Goal: Use online tool/utility: Utilize a website feature to perform a specific function

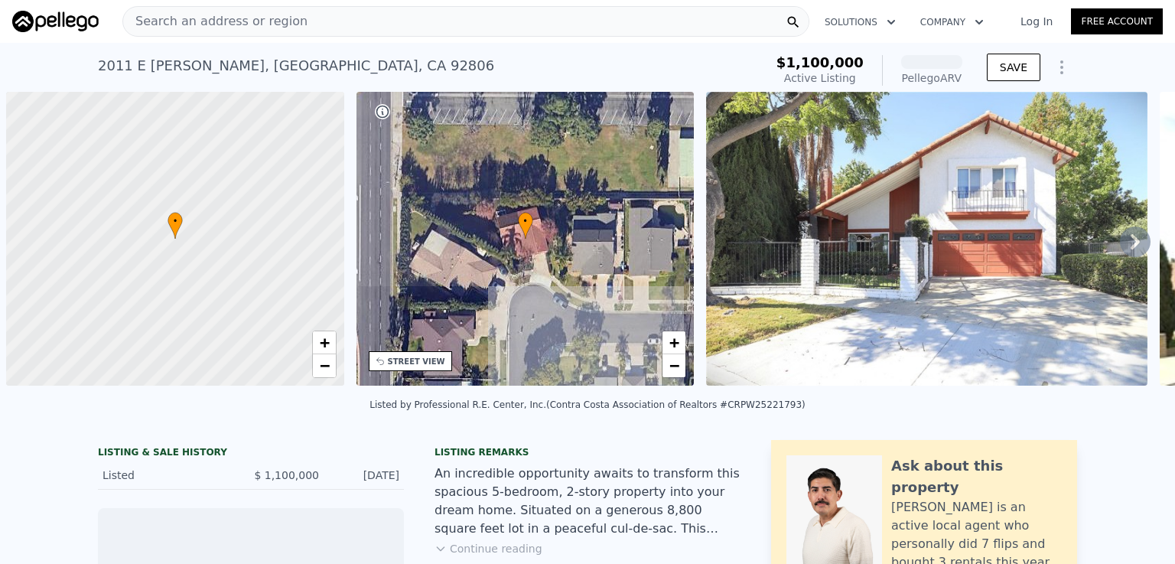
scroll to position [0, 6]
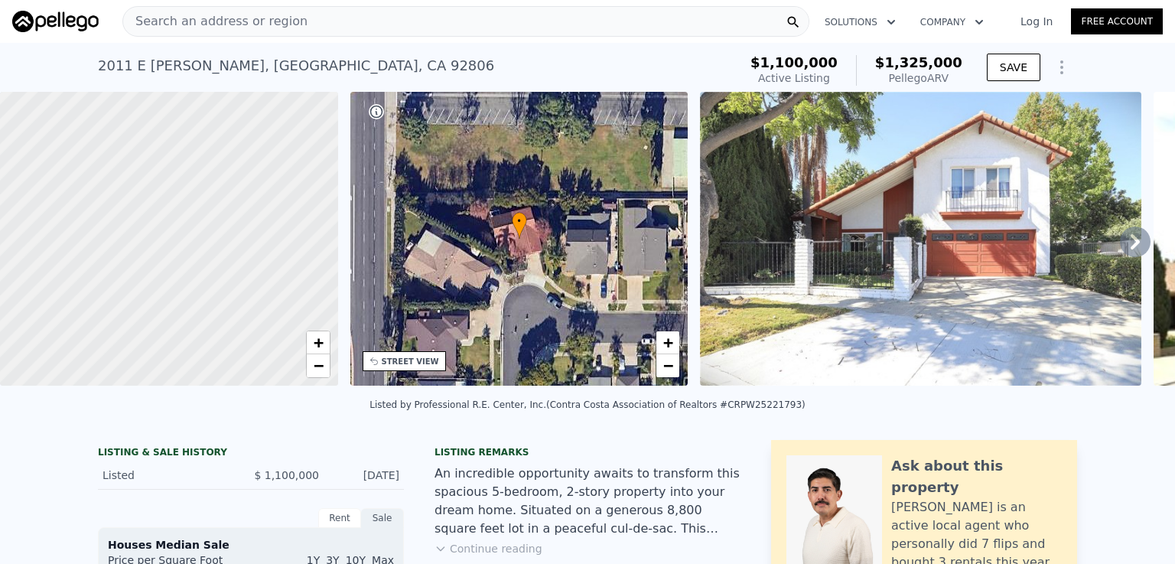
click at [161, 275] on div at bounding box center [168, 239] width 405 height 353
click at [159, 275] on div at bounding box center [168, 239] width 405 height 353
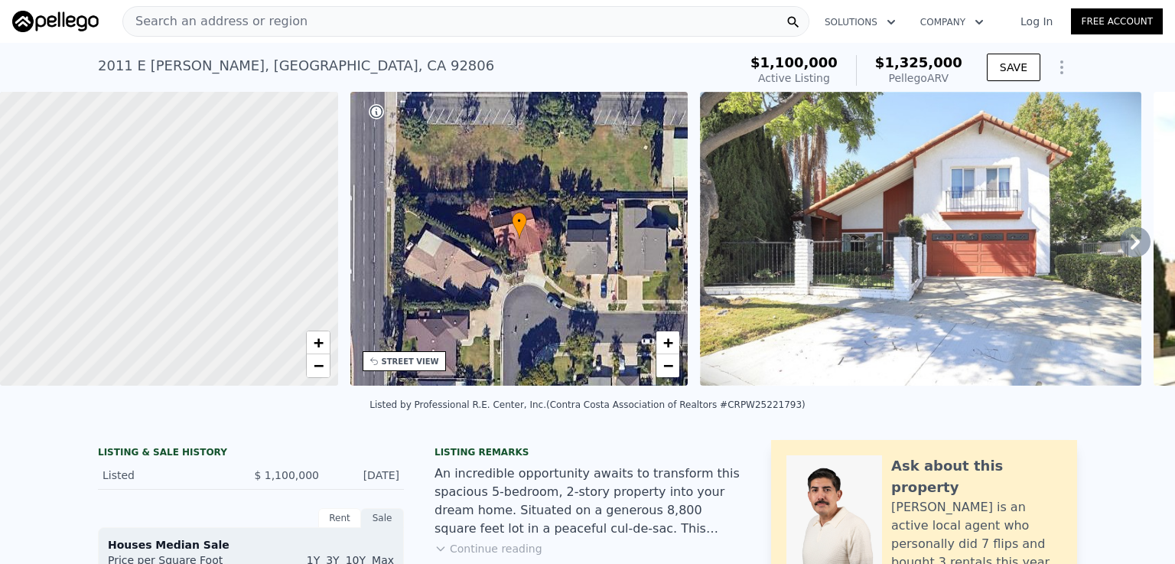
click at [159, 16] on span "Search an address or region" at bounding box center [215, 21] width 184 height 18
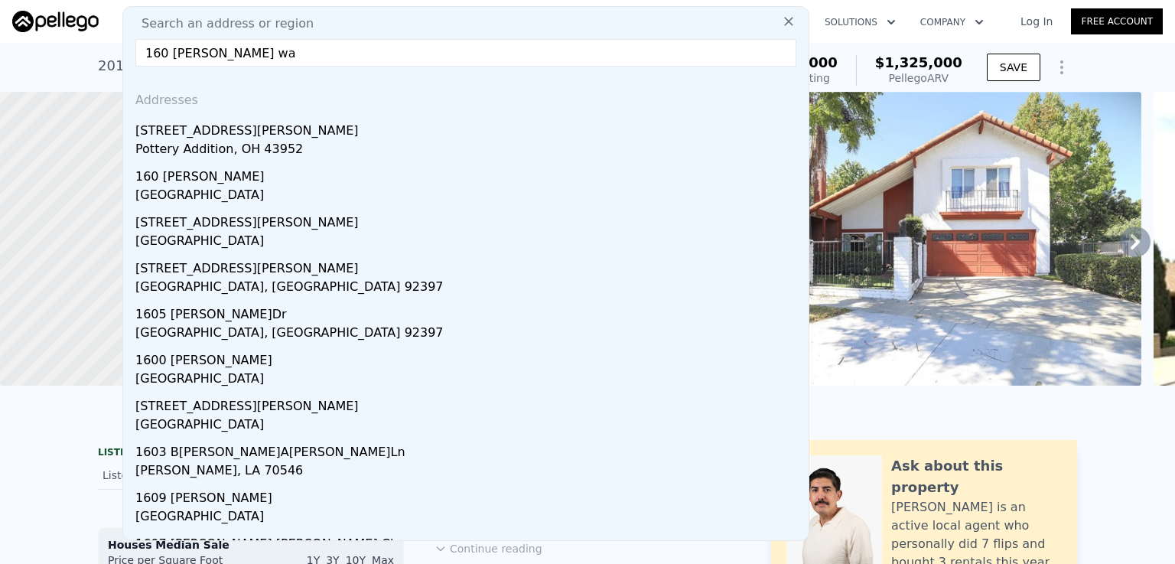
type input "160 [PERSON_NAME]"
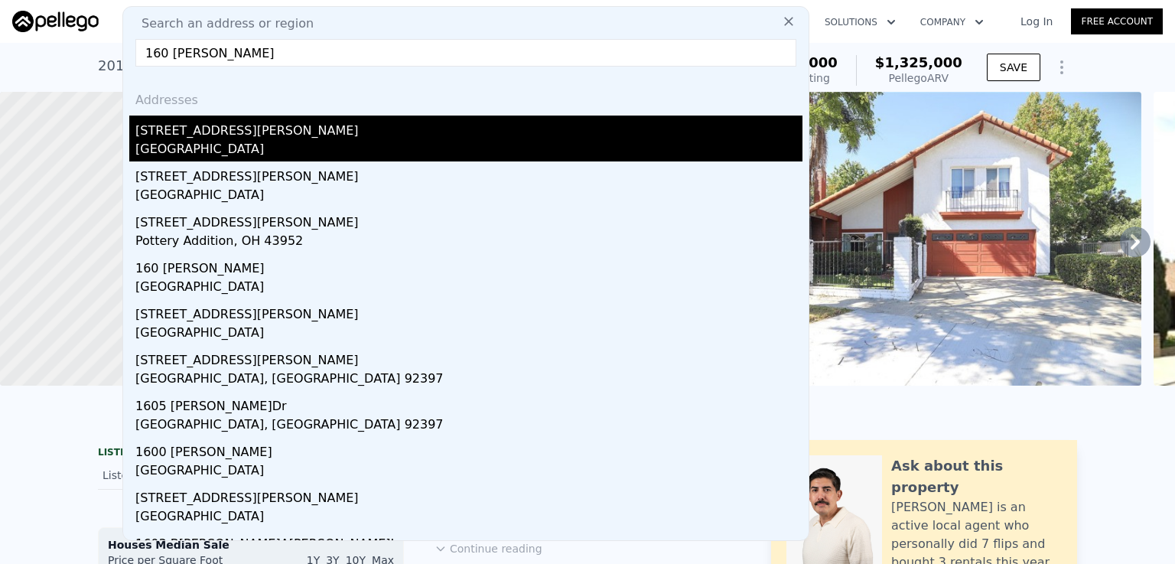
click at [260, 146] on div "[GEOGRAPHIC_DATA]" at bounding box center [468, 150] width 667 height 21
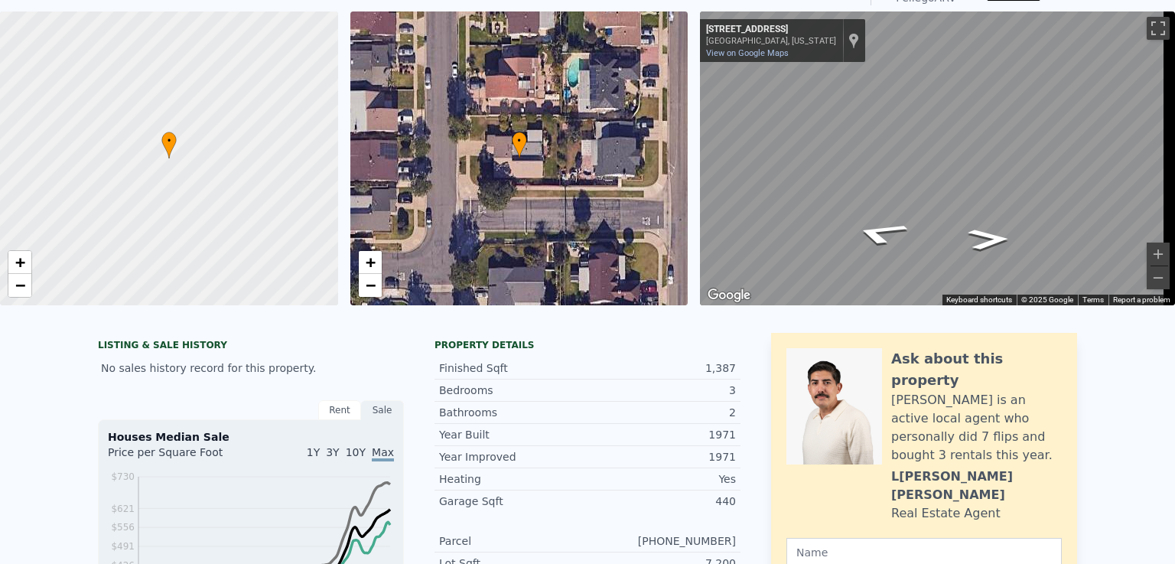
scroll to position [5, 0]
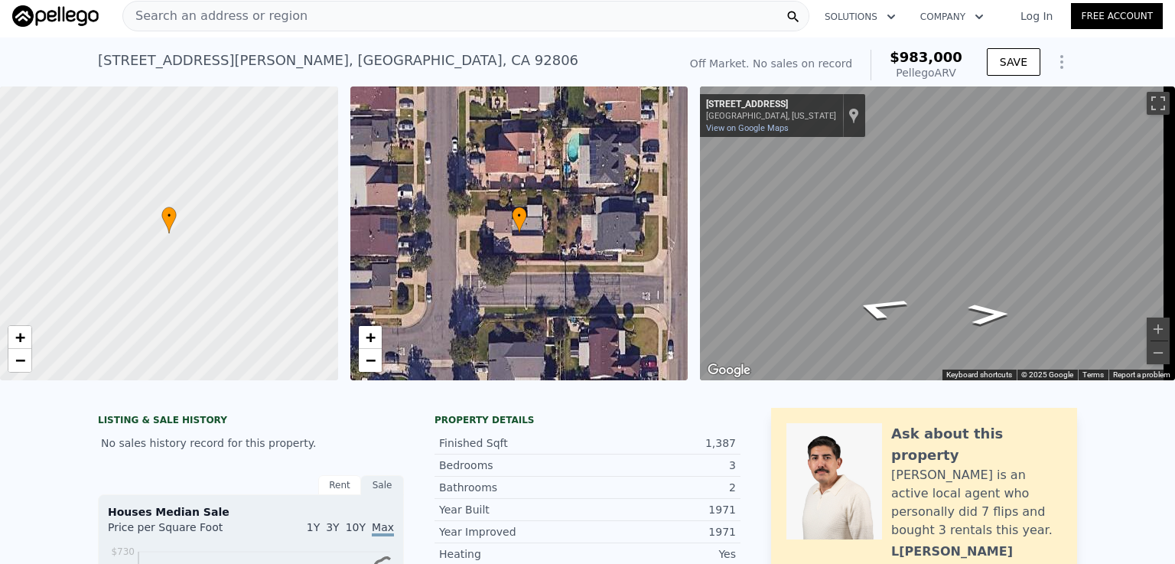
click at [158, 10] on span "Search an address or region" at bounding box center [215, 16] width 184 height 18
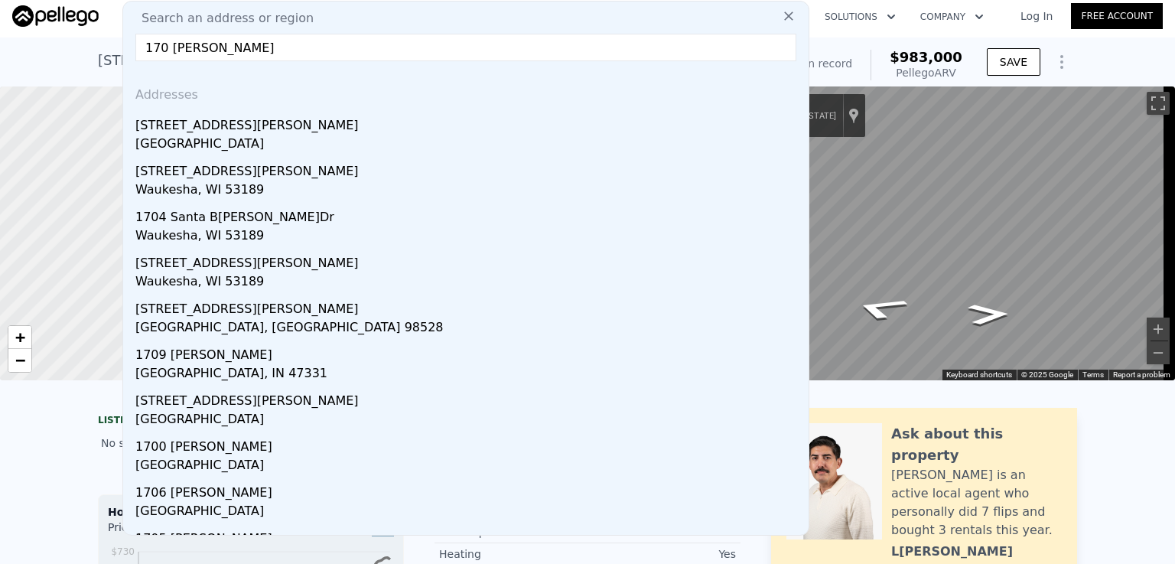
type input "[STREET_ADDRESS][PERSON_NAME]"
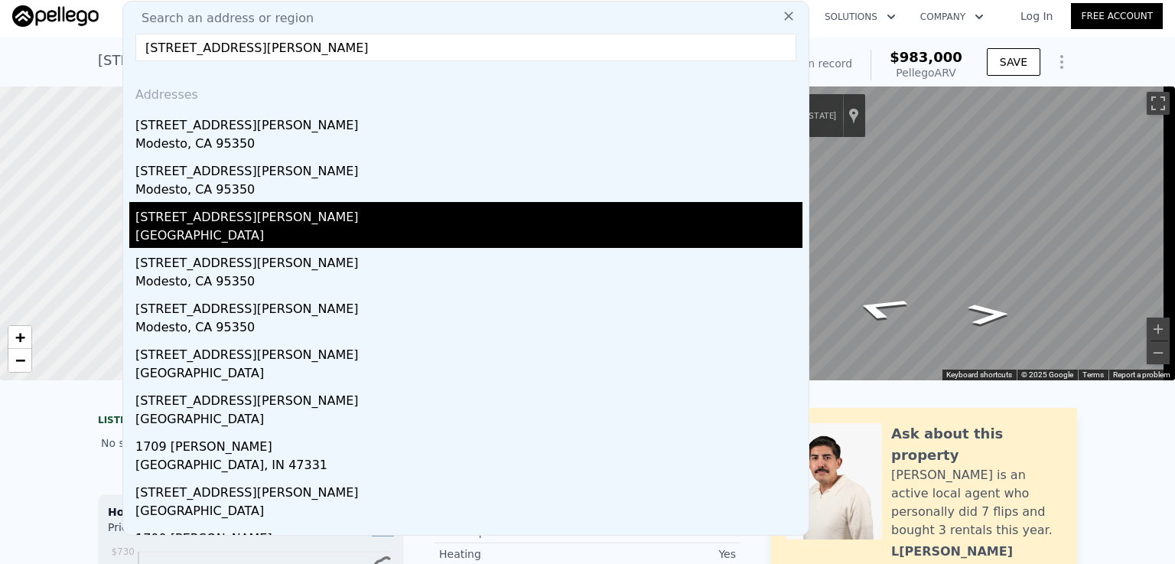
click at [234, 240] on div "[GEOGRAPHIC_DATA]" at bounding box center [468, 236] width 667 height 21
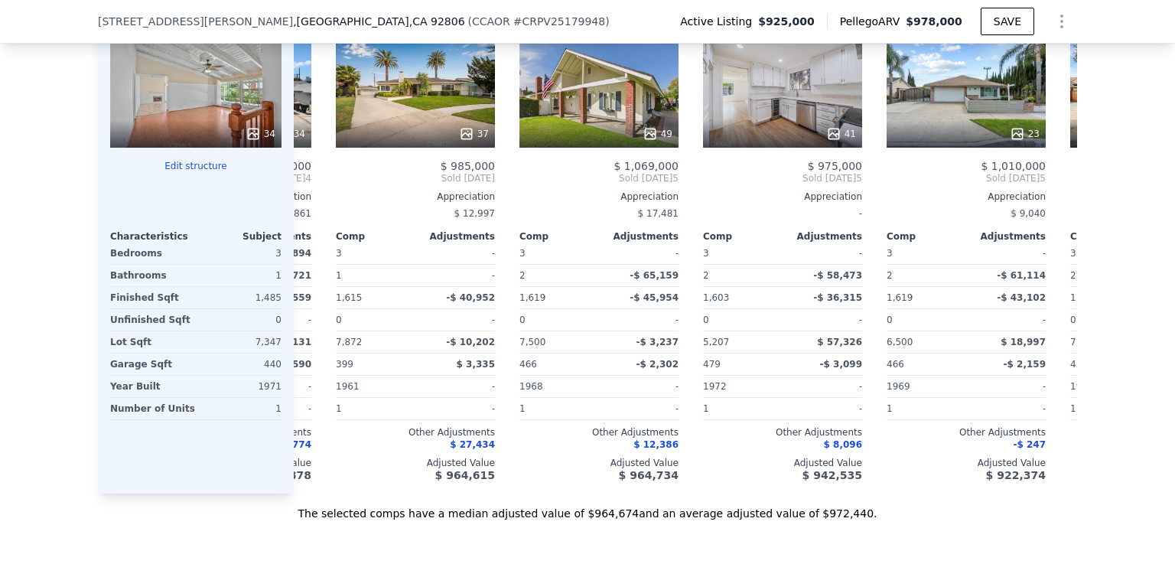
scroll to position [0, 159]
click at [826, 111] on div "41" at bounding box center [783, 92] width 159 height 110
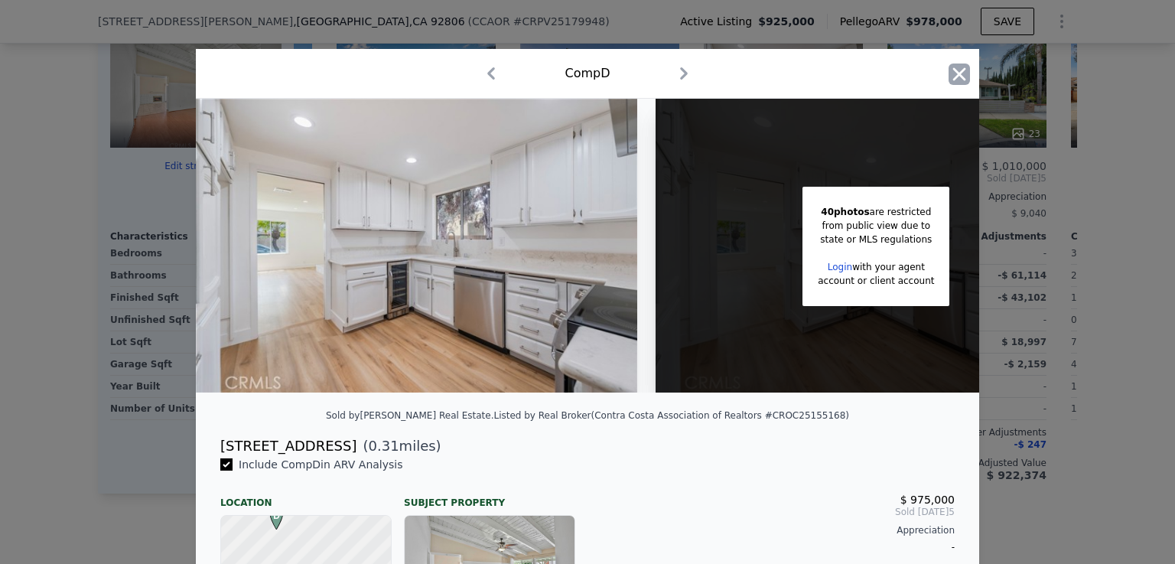
click at [951, 80] on icon "button" at bounding box center [958, 73] width 21 height 21
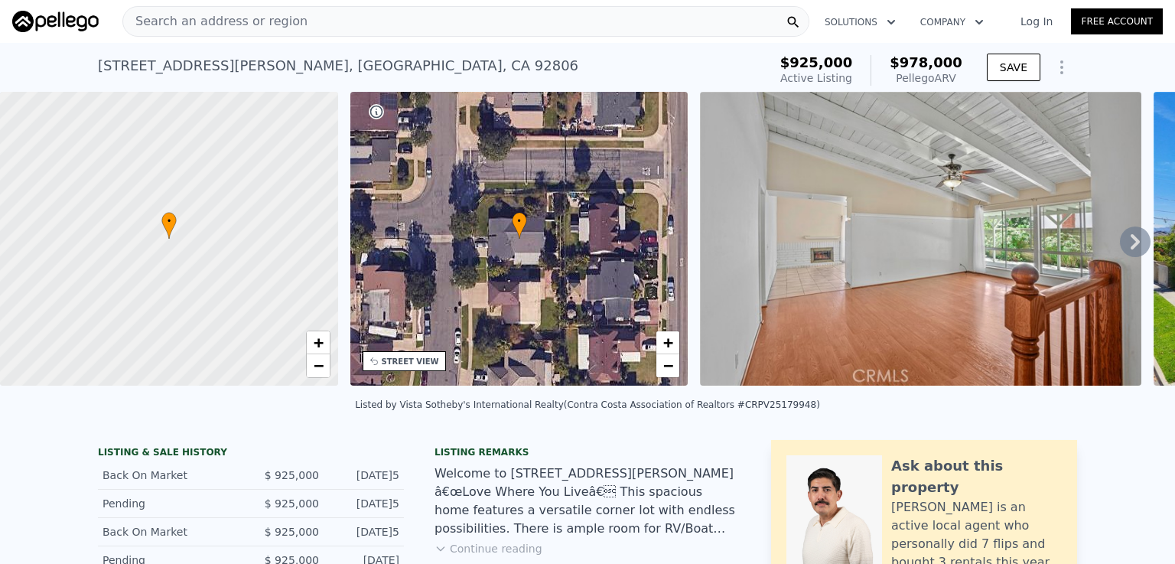
click at [237, 18] on span "Search an address or region" at bounding box center [215, 21] width 184 height 18
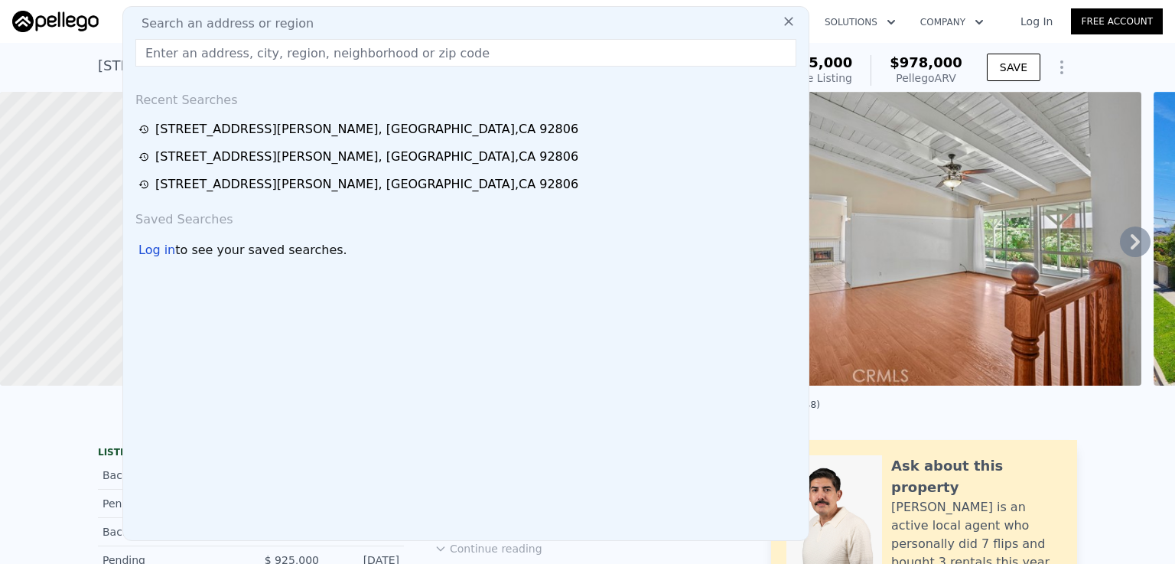
drag, startPoint x: 237, startPoint y: 18, endPoint x: 181, endPoint y: 48, distance: 63.7
click at [181, 48] on input "text" at bounding box center [465, 53] width 661 height 28
type input "v"
paste input "[STREET_ADDRESS][PERSON_NAME]"
type input "[STREET_ADDRESS][PERSON_NAME]"
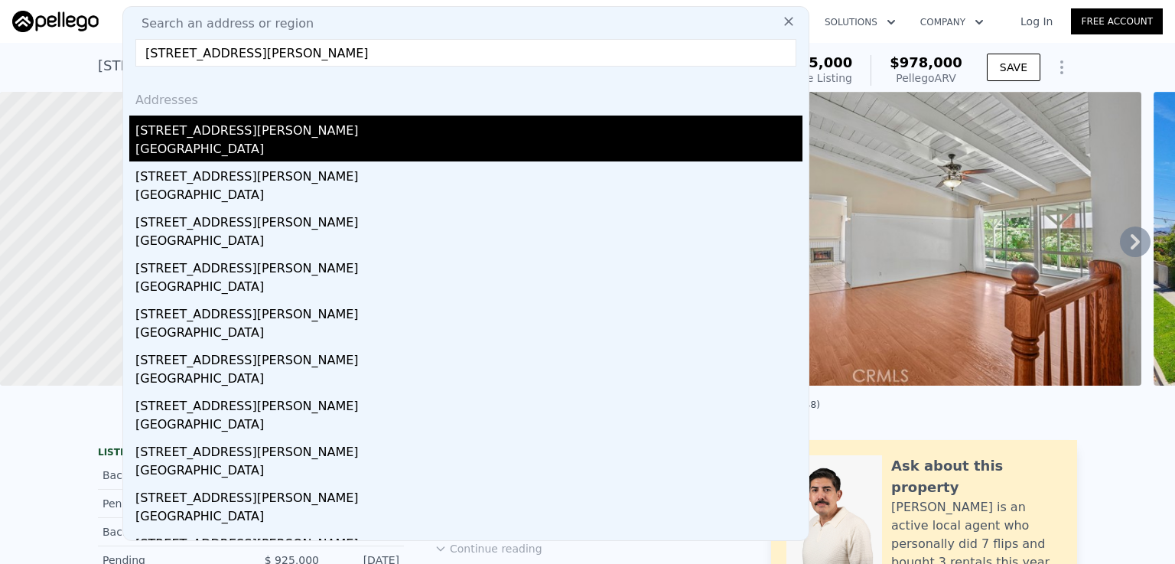
click at [210, 135] on div "[STREET_ADDRESS][PERSON_NAME]" at bounding box center [468, 127] width 667 height 24
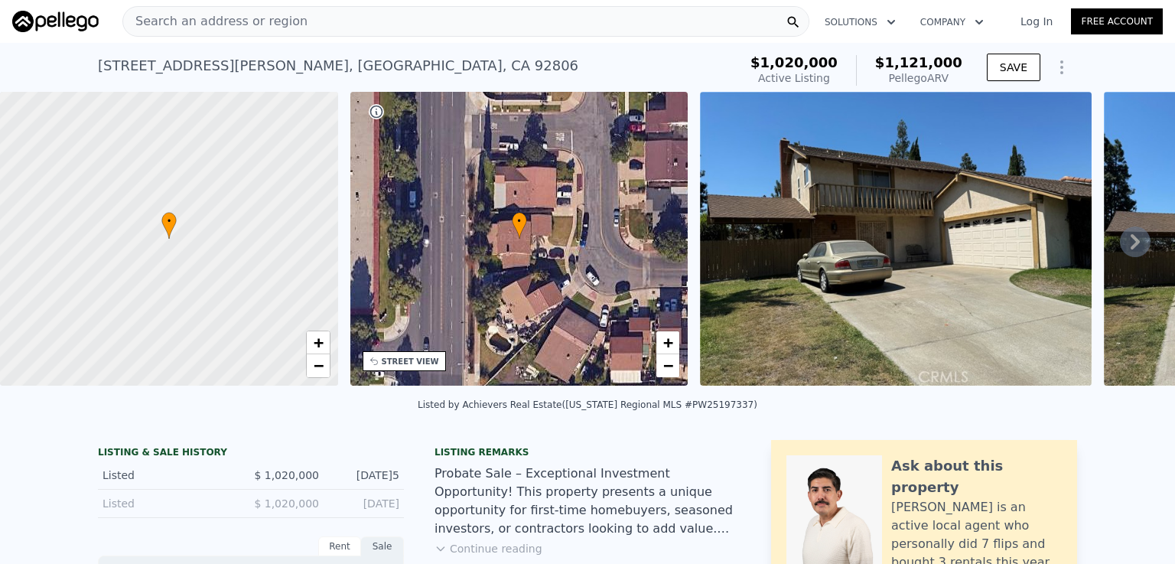
click at [270, 19] on span "Search an address or region" at bounding box center [215, 21] width 184 height 18
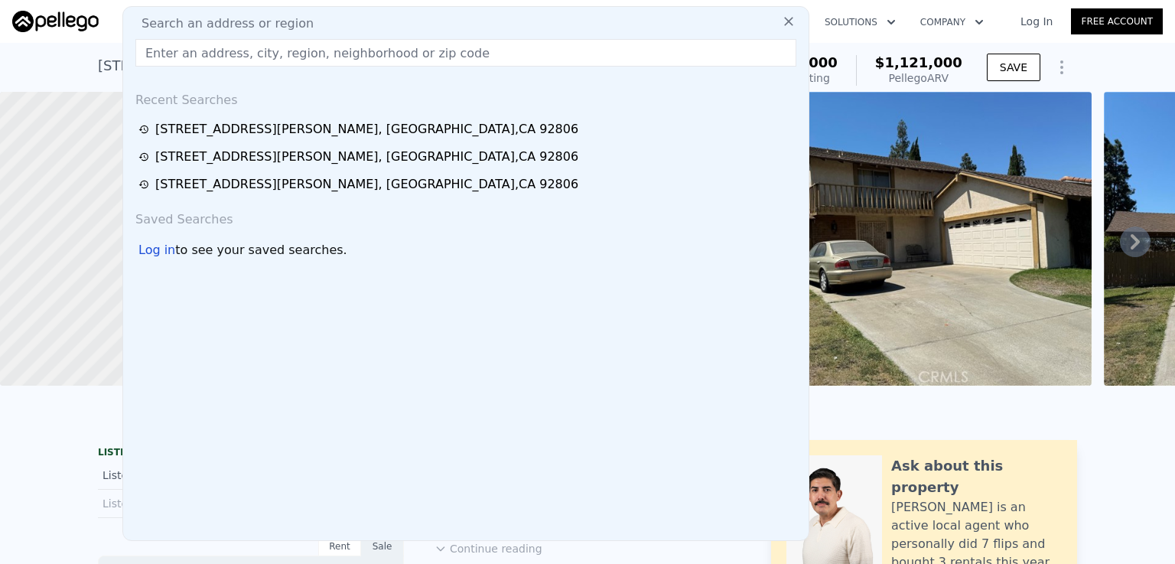
type input "[STREET_ADDRESS]"
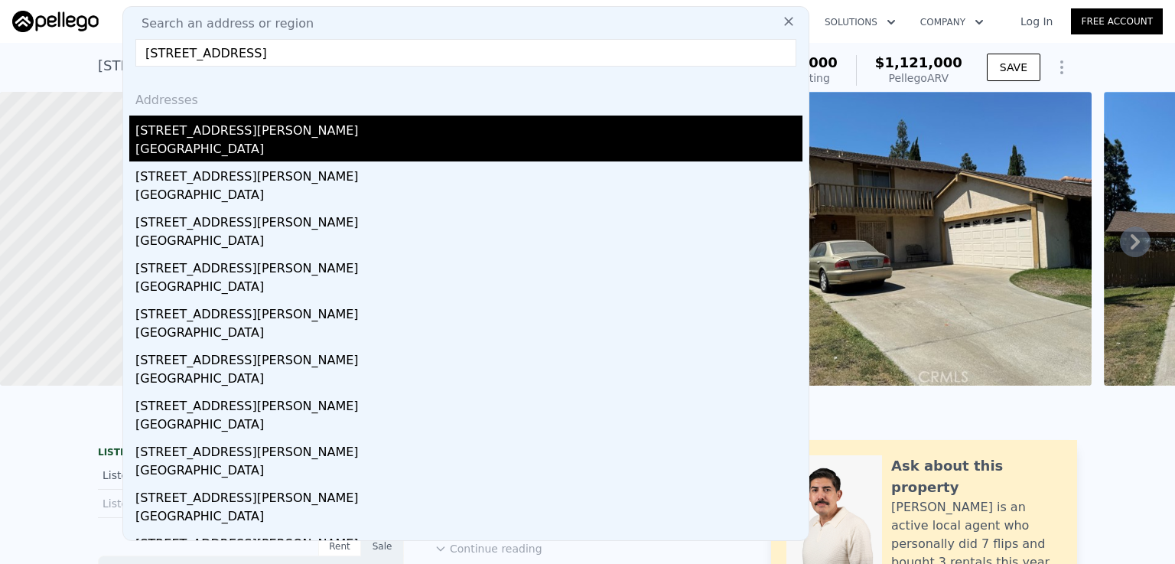
click at [216, 139] on div "[STREET_ADDRESS][PERSON_NAME]" at bounding box center [468, 127] width 667 height 24
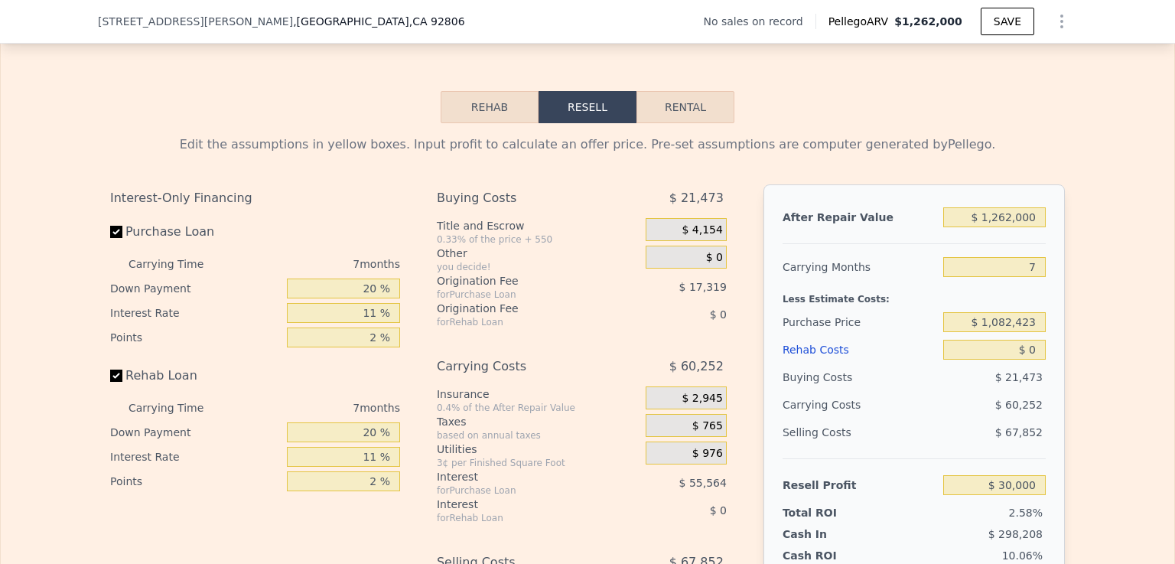
scroll to position [2117, 0]
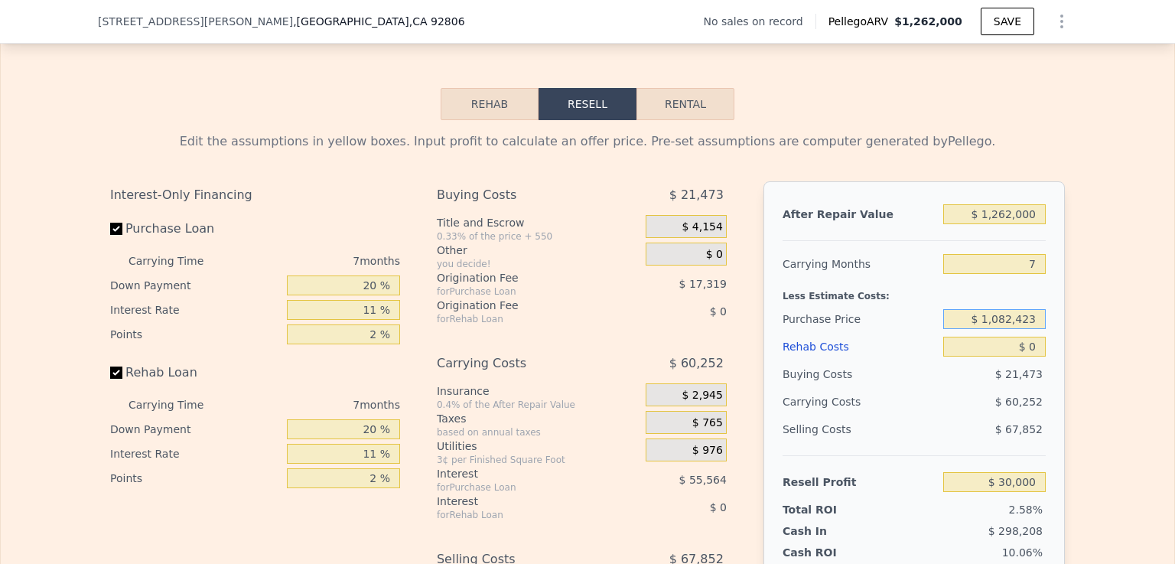
click at [1035, 329] on input "$ 1,082,423" at bounding box center [994, 319] width 102 height 20
type input "$ 1"
type input "$ 960,000"
click at [1026, 356] on input "$ 0" at bounding box center [994, 347] width 102 height 20
type input "$ 161,075"
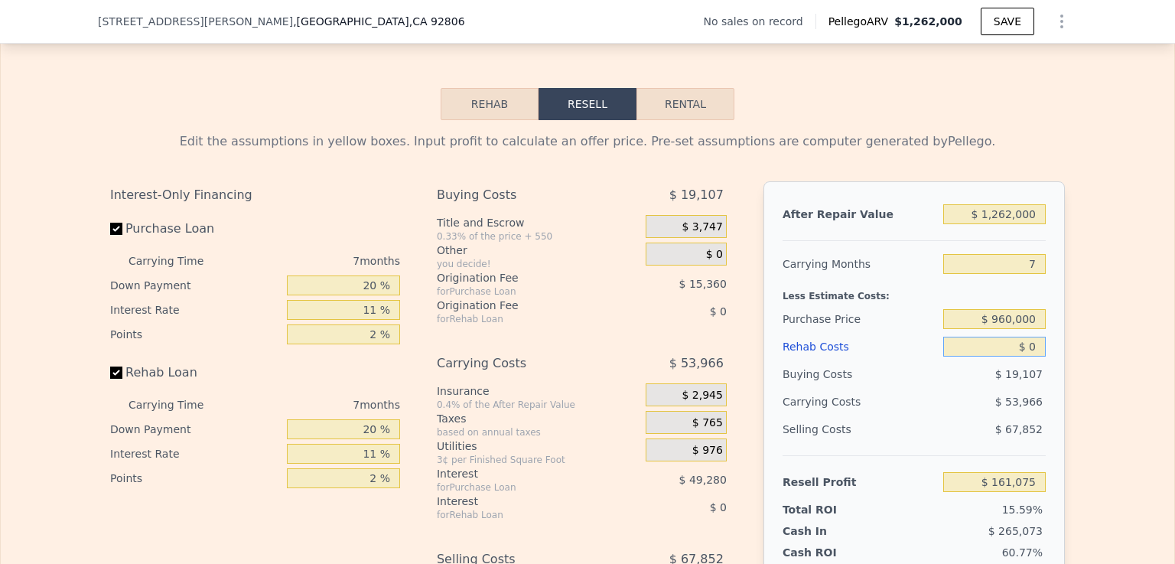
type input "$ 20"
type input "$ 161,055"
type input "$ 20,000"
type input "$ 139,726"
type input "$ 200,000"
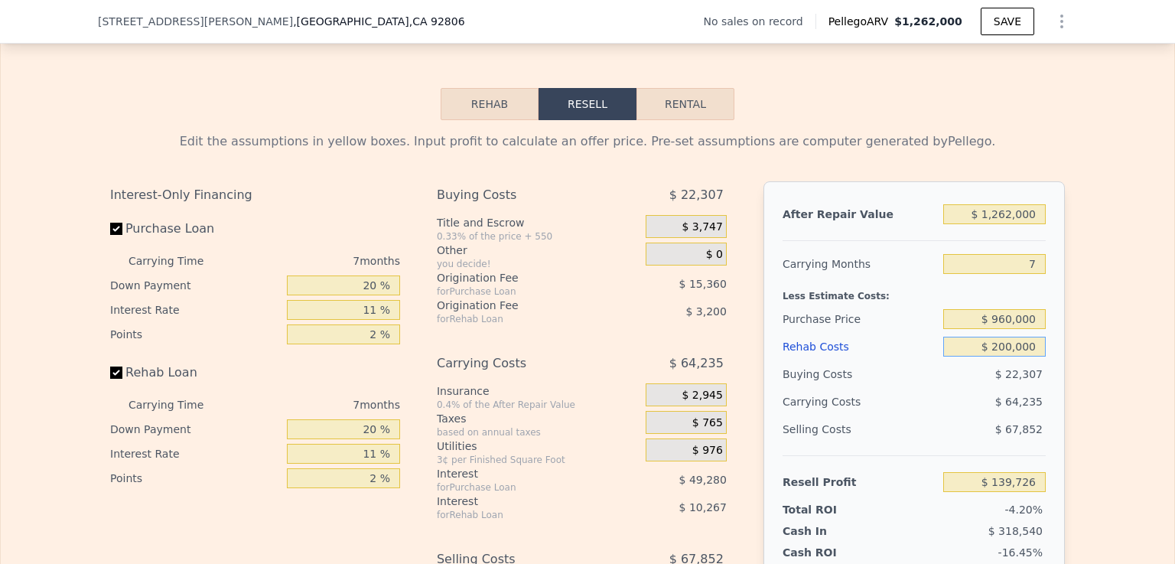
type input "-$ 52,394"
type input "$ 200,000"
click at [110, 379] on input "Rehab Loan" at bounding box center [116, 372] width 12 height 12
checkbox input "false"
type input "-$ 38,925"
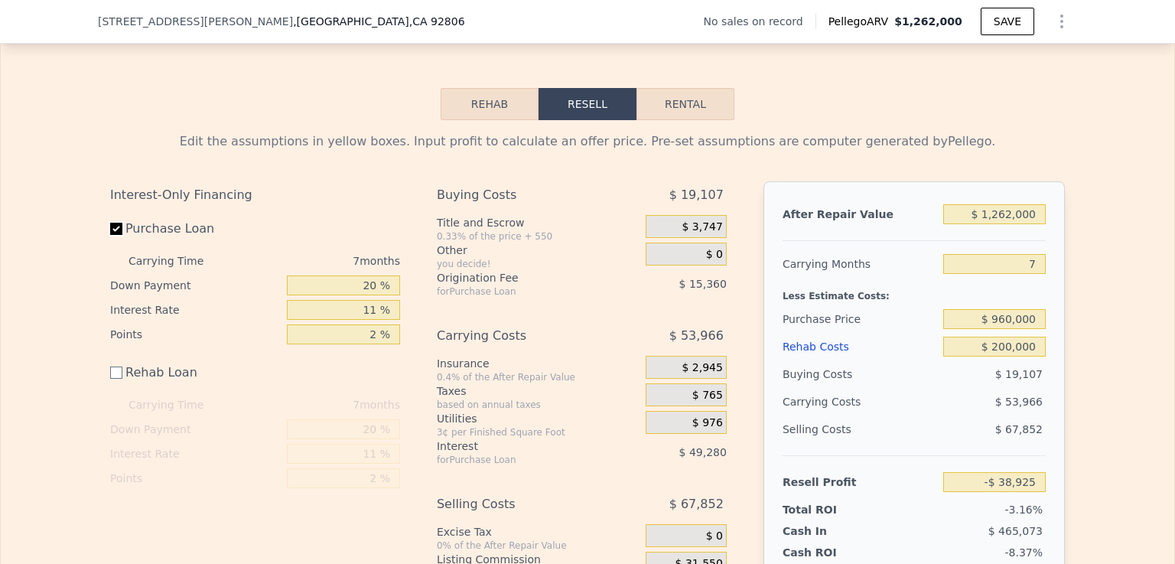
click at [113, 235] on input "Purchase Loan" at bounding box center [116, 229] width 12 height 12
checkbox input "false"
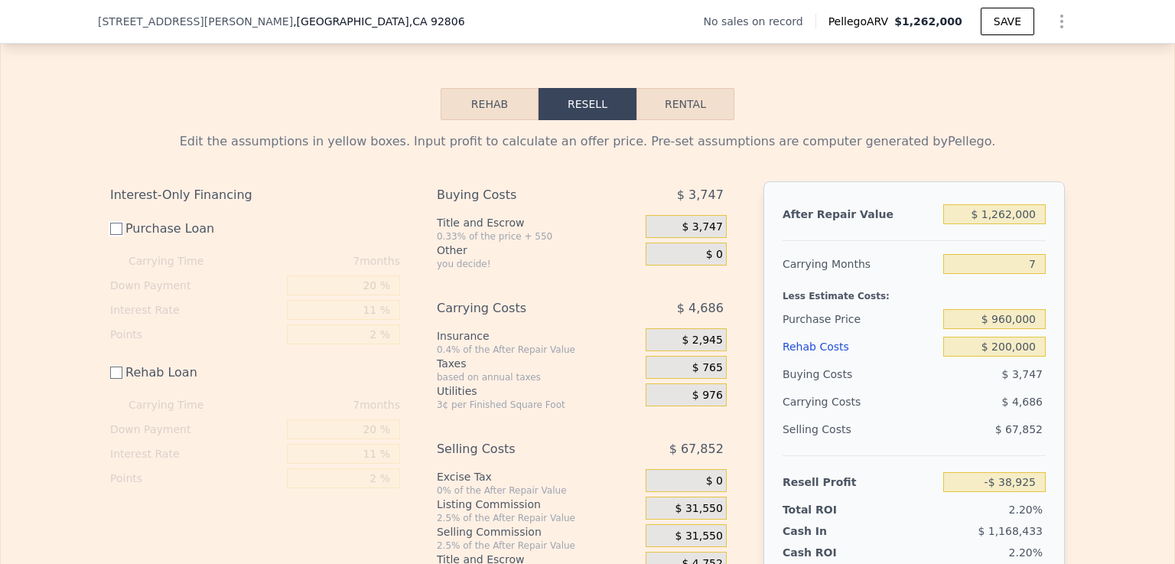
type input "$ 25,715"
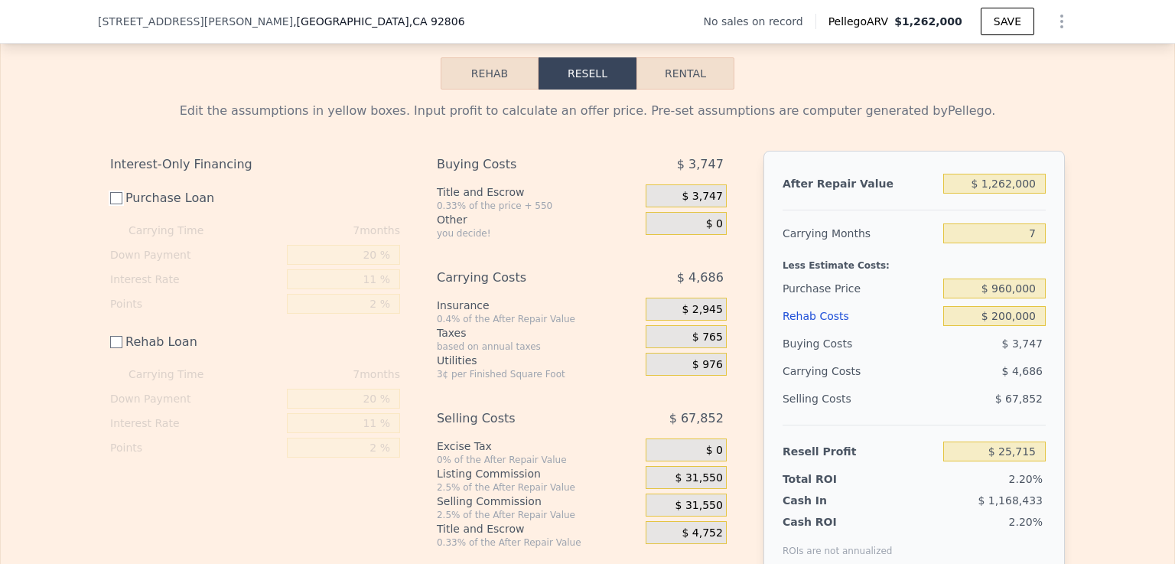
scroll to position [2229, 0]
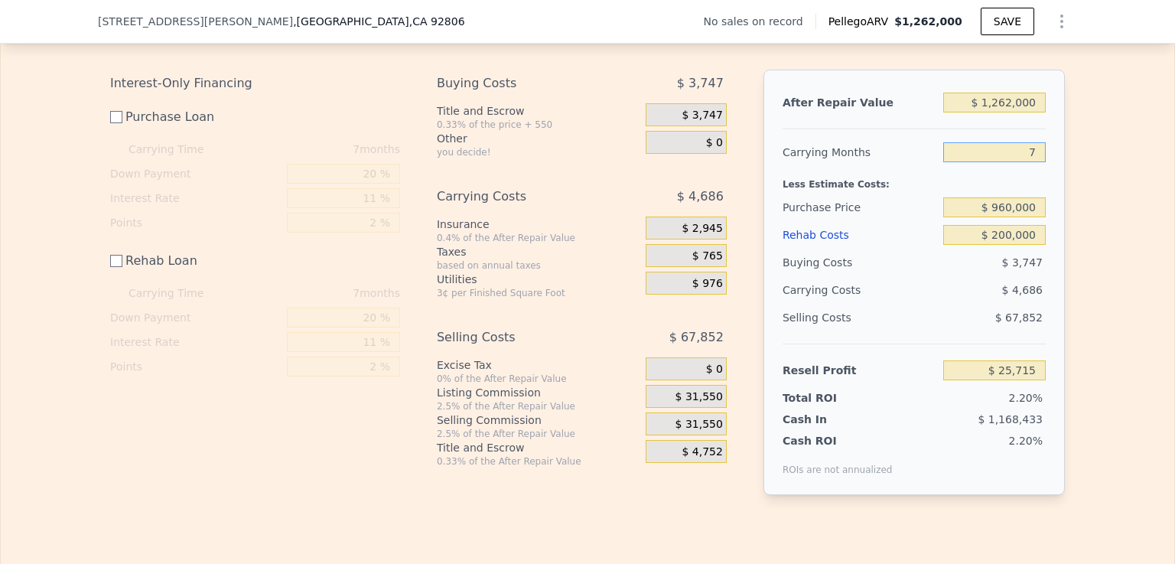
click at [1035, 162] on input "7" at bounding box center [994, 152] width 102 height 20
type input "5"
type input "$ 27,054"
type input "5"
click at [1085, 287] on div "Edit the assumptions in yellow boxes. Input profit to calculate an offer price.…" at bounding box center [587, 263] width 1173 height 511
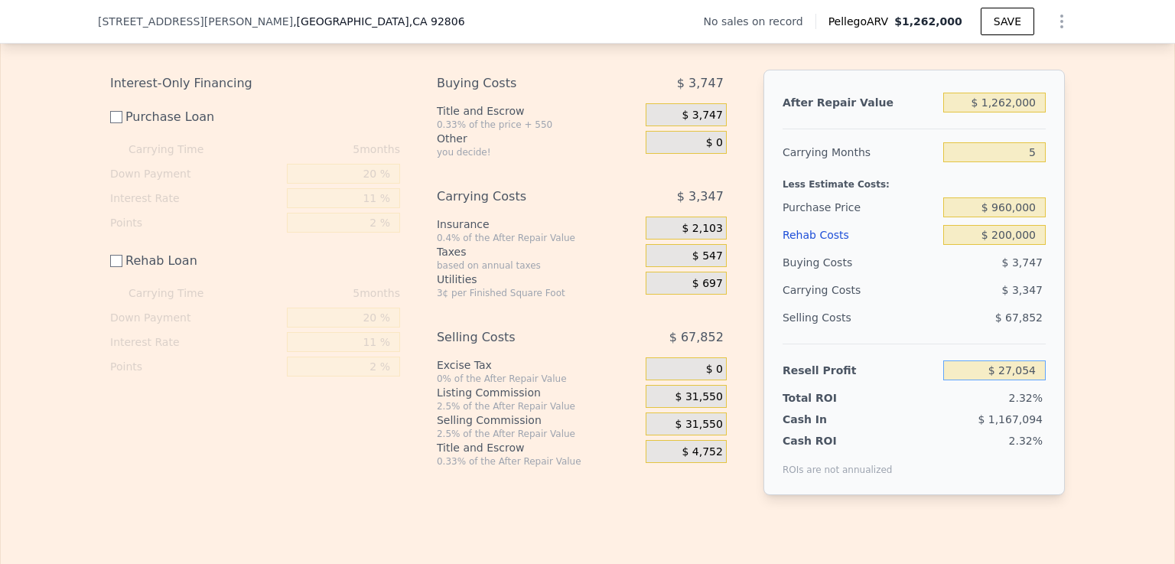
click at [970, 380] on input "$ 27,054" at bounding box center [994, 370] width 102 height 20
checkbox input "true"
type input "7"
type input "$ 0"
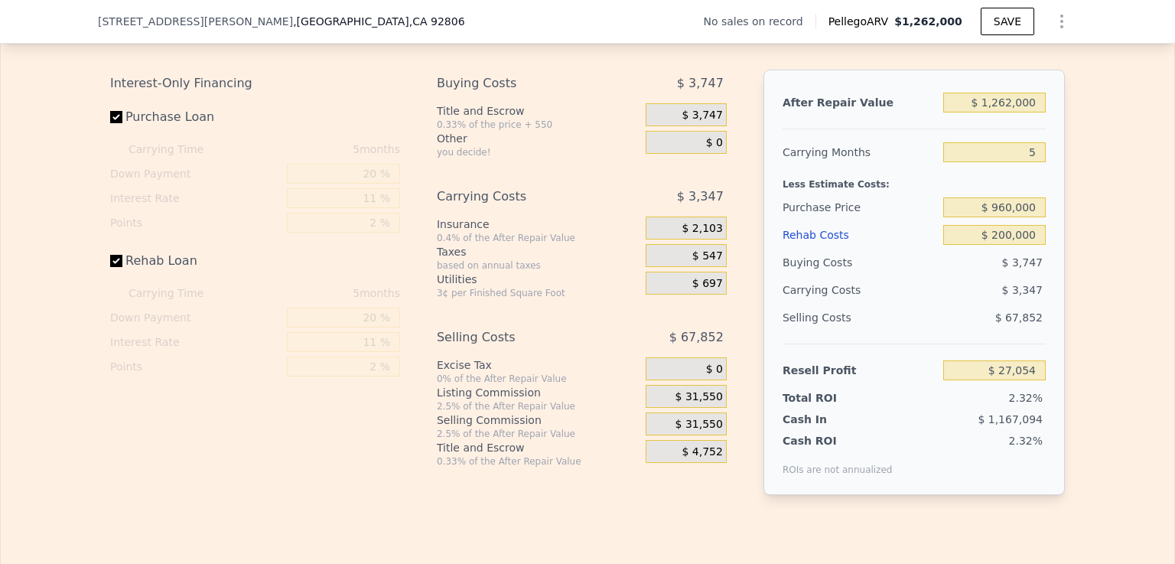
type input "$ 30,000"
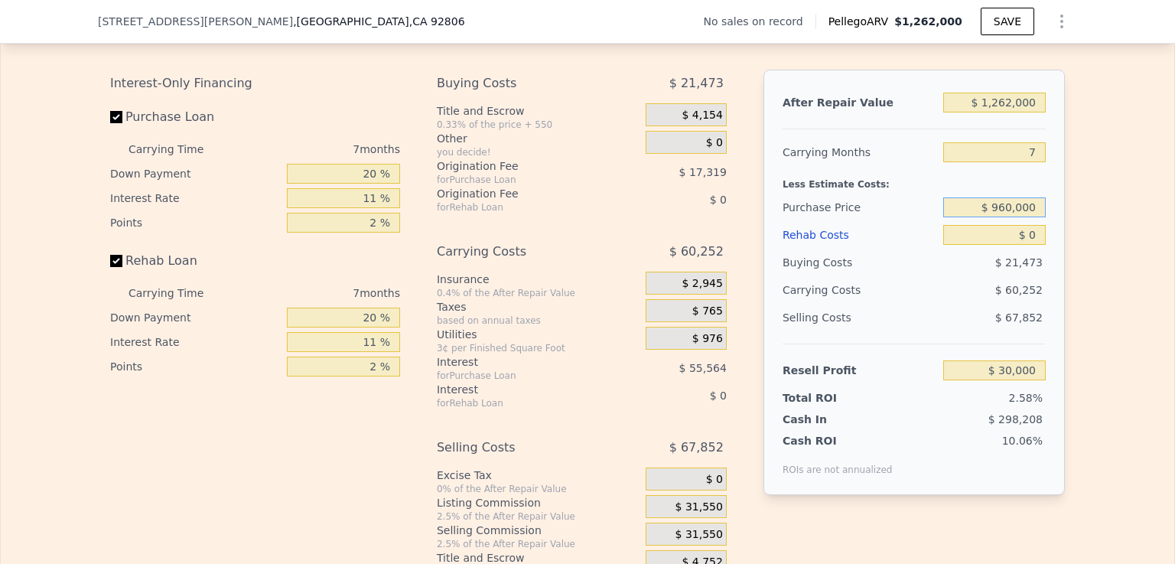
click at [1010, 217] on input "$ 960,000" at bounding box center [994, 207] width 102 height 20
type input "$ 870,423"
click at [1024, 245] on input "$ 0" at bounding box center [994, 235] width 102 height 20
type input "$ 256,982"
click at [1024, 245] on input "$ 0" at bounding box center [994, 235] width 102 height 20
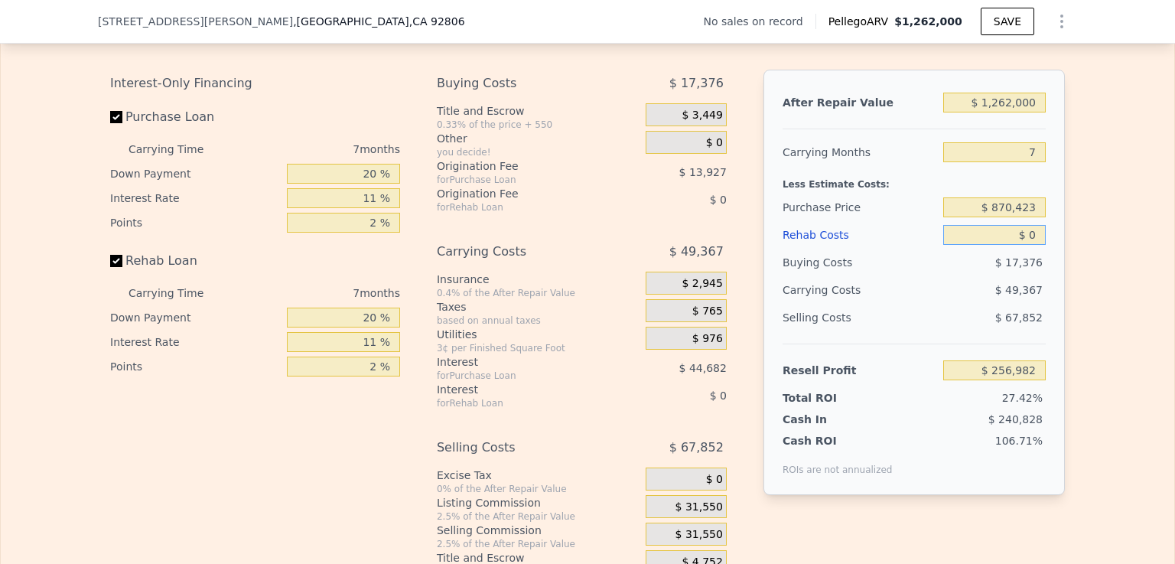
type input "$ 10"
type input "$ 256,972"
type input "$ 170"
type input "$ 256,802"
type input "$ 1,750"
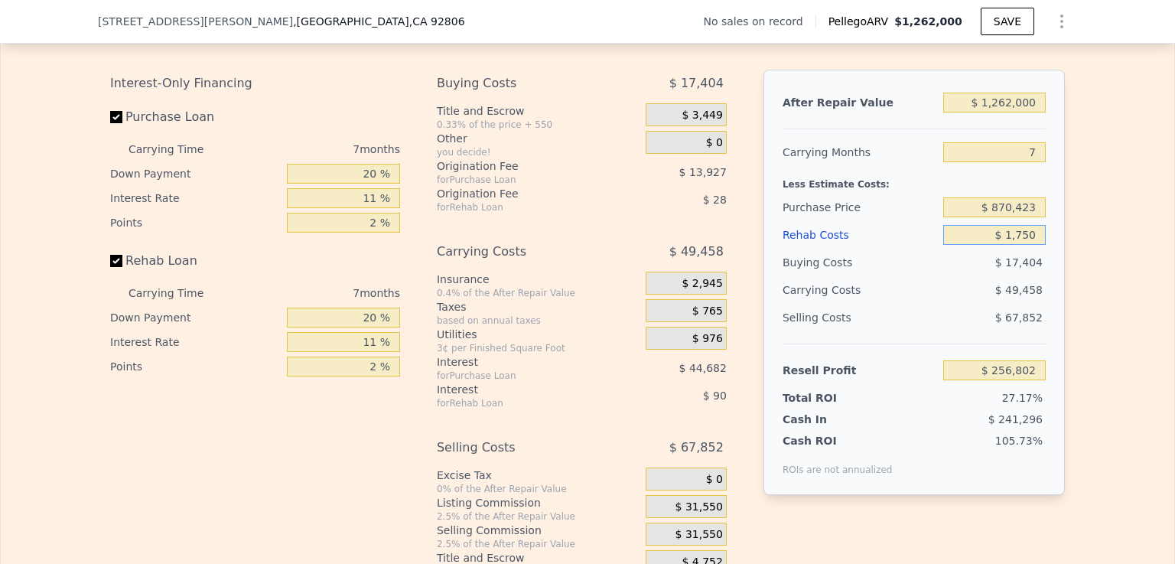
type input "$ 255,113"
type input "$ 17,500"
type input "$ 238,306"
type input "$ 175,000"
type input "$ 70,201"
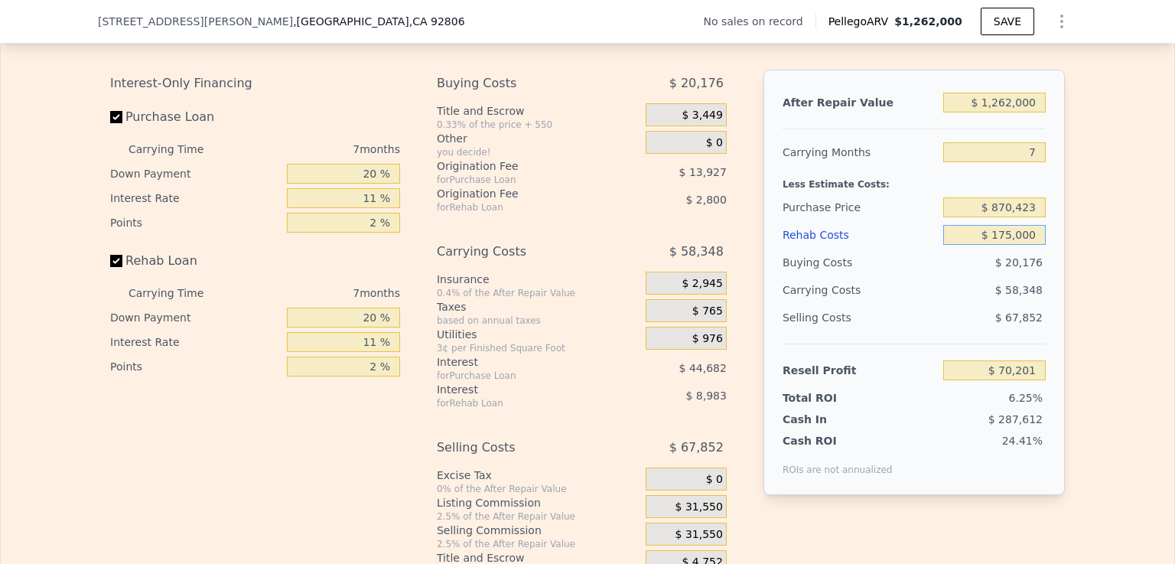
click at [961, 245] on input "$ 175,000" at bounding box center [994, 235] width 102 height 20
type input "$ 175,000"
click at [110, 123] on input "Purchase Loan" at bounding box center [116, 117] width 12 height 12
checkbox input "false"
type input "$ 128,809"
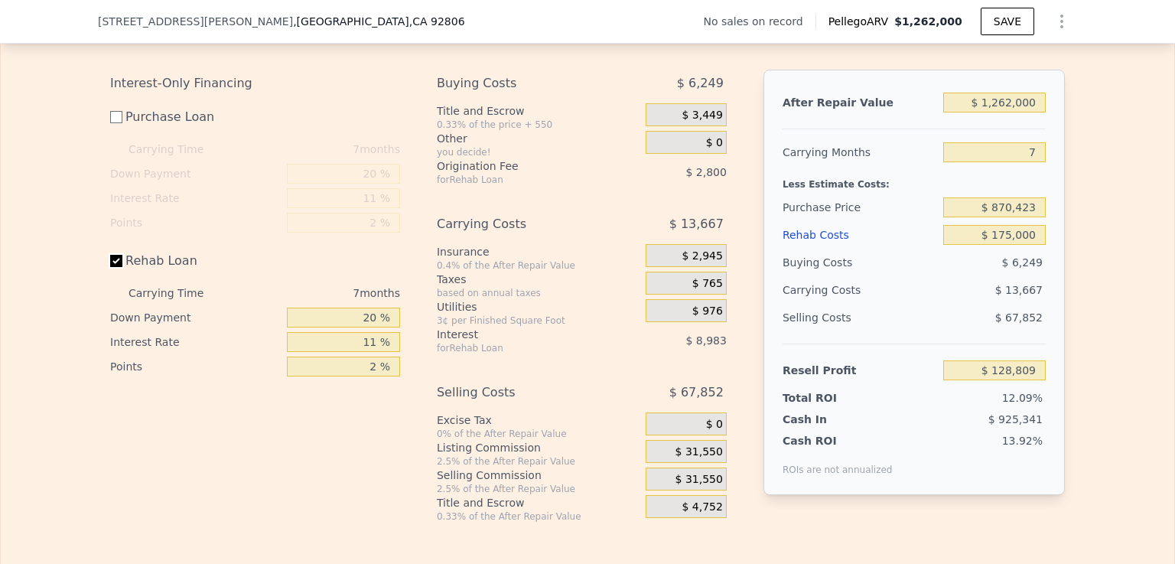
click at [112, 267] on input "Rehab Loan" at bounding box center [116, 261] width 12 height 12
checkbox input "false"
type input "$ 140,590"
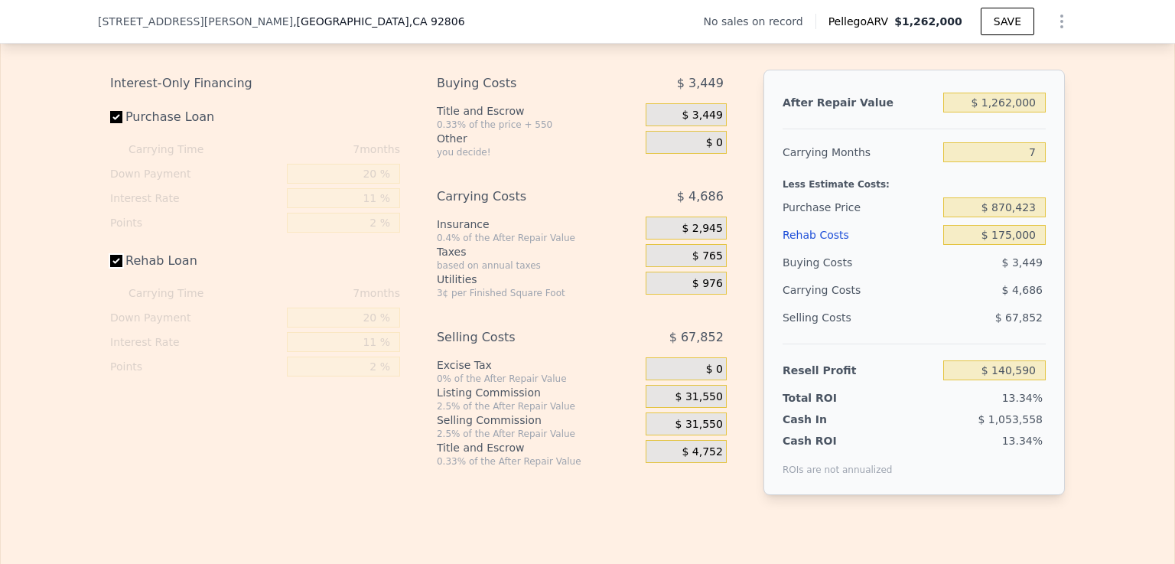
checkbox input "true"
type input "$ 0"
type input "$ 30,000"
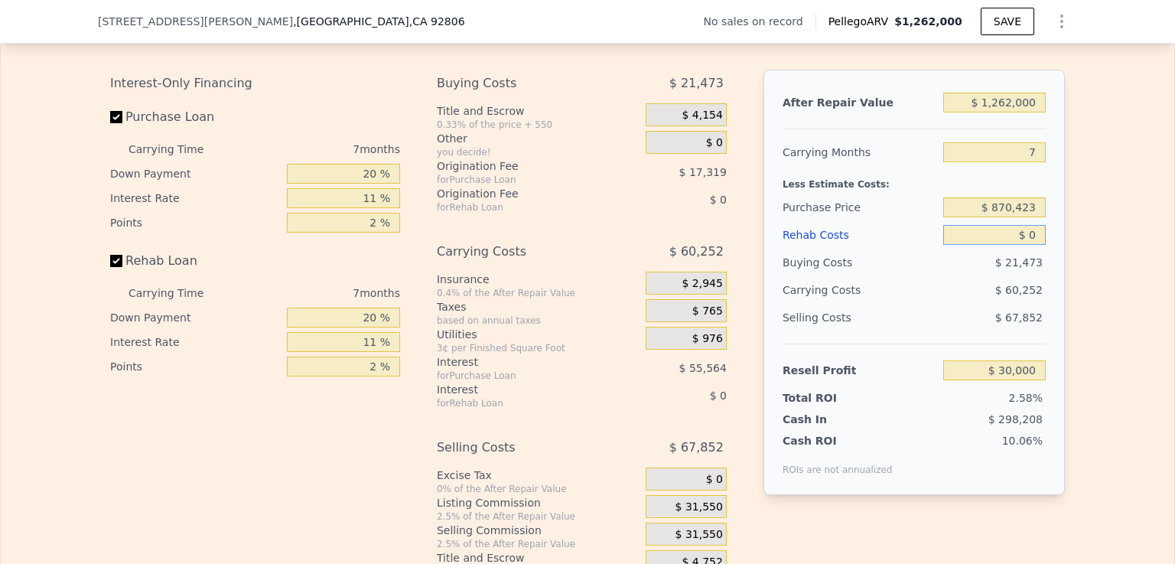
click at [1024, 245] on input "$ 0" at bounding box center [994, 235] width 102 height 20
type input "$ 10"
type input "$ 29,990"
type input "$ 1,400"
type input "$ 28,508"
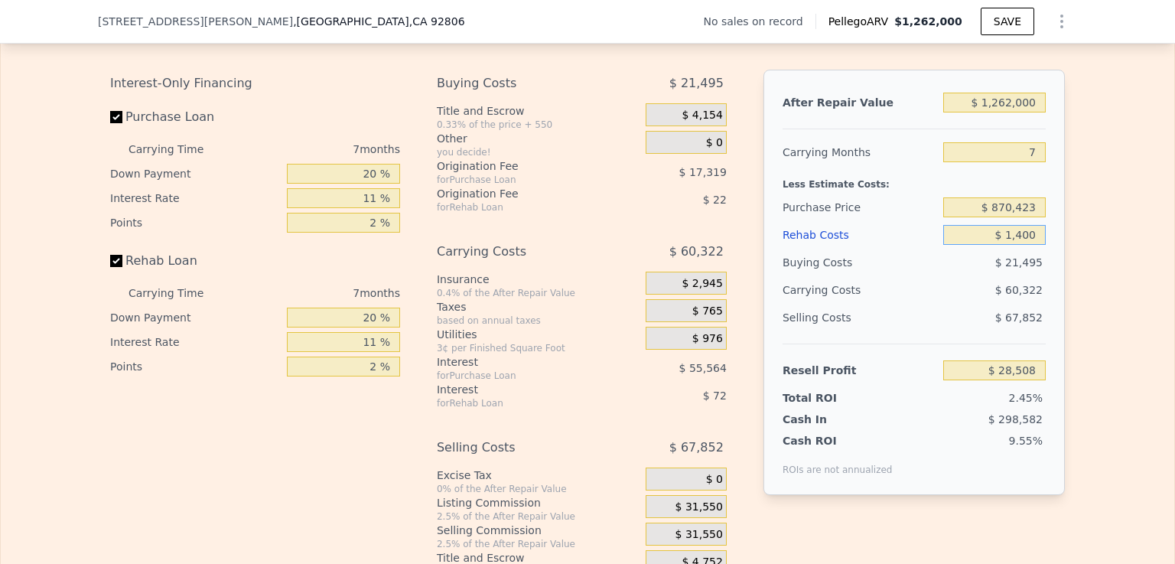
type input "$ 14,000"
type input "$ 15,055"
type input "$ 140,000"
type input "-$ 119,429"
click at [1003, 245] on input "$ 140,000" at bounding box center [994, 235] width 102 height 20
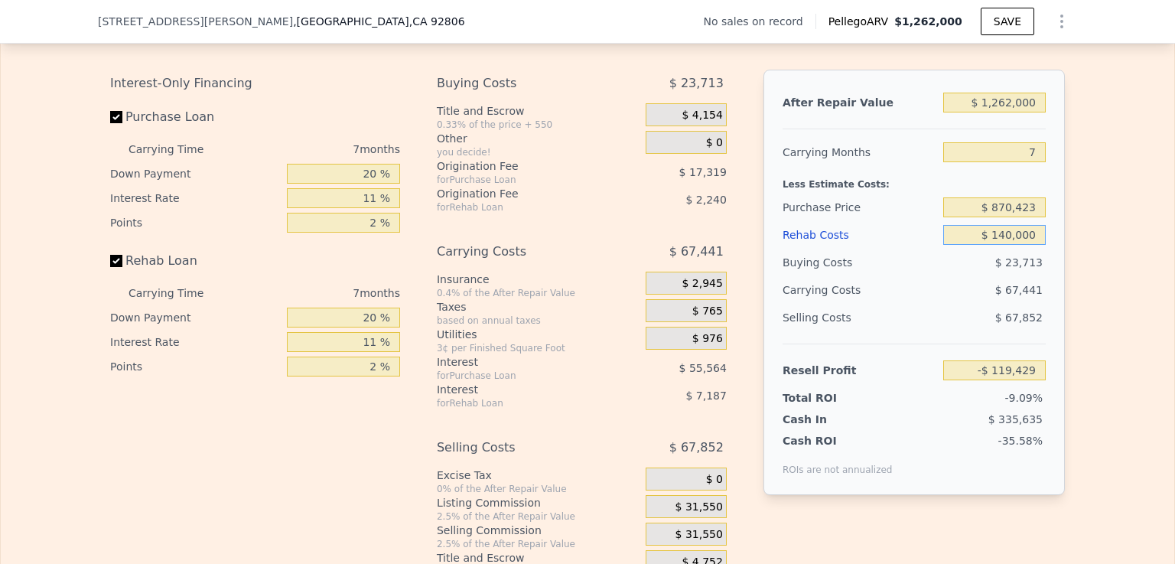
type input "$ 10,000"
type input "$ 19,329"
type input "$ 150,000"
type input "-$ 130,100"
click at [967, 245] on input "$ 150,000" at bounding box center [994, 235] width 102 height 20
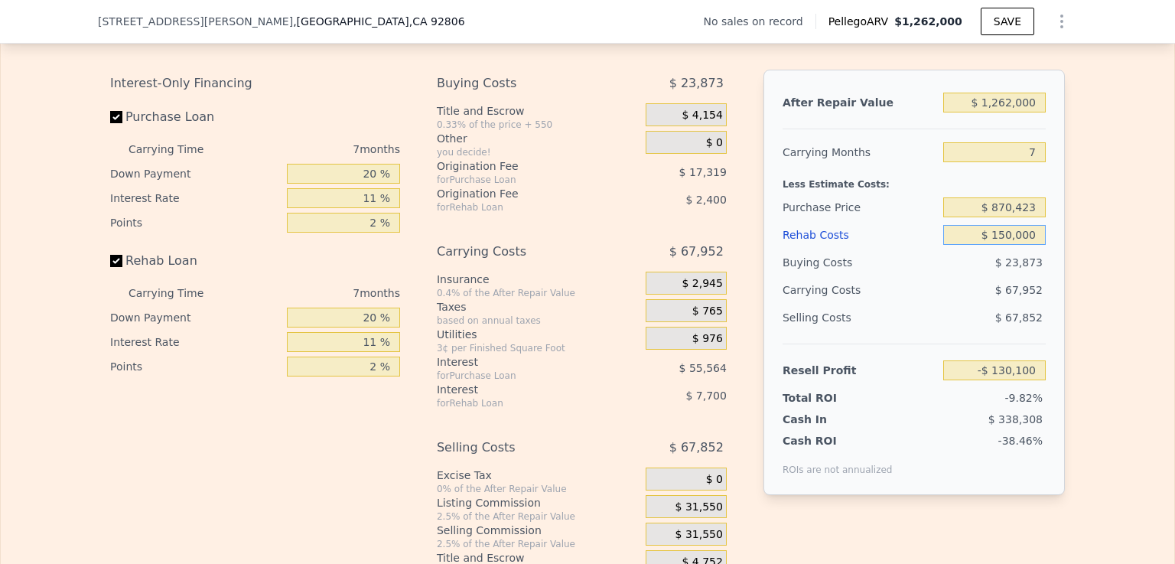
type input "$ 150,000"
click at [110, 123] on input "Purchase Loan" at bounding box center [116, 117] width 12 height 12
checkbox input "false"
type input "-$ 57,215"
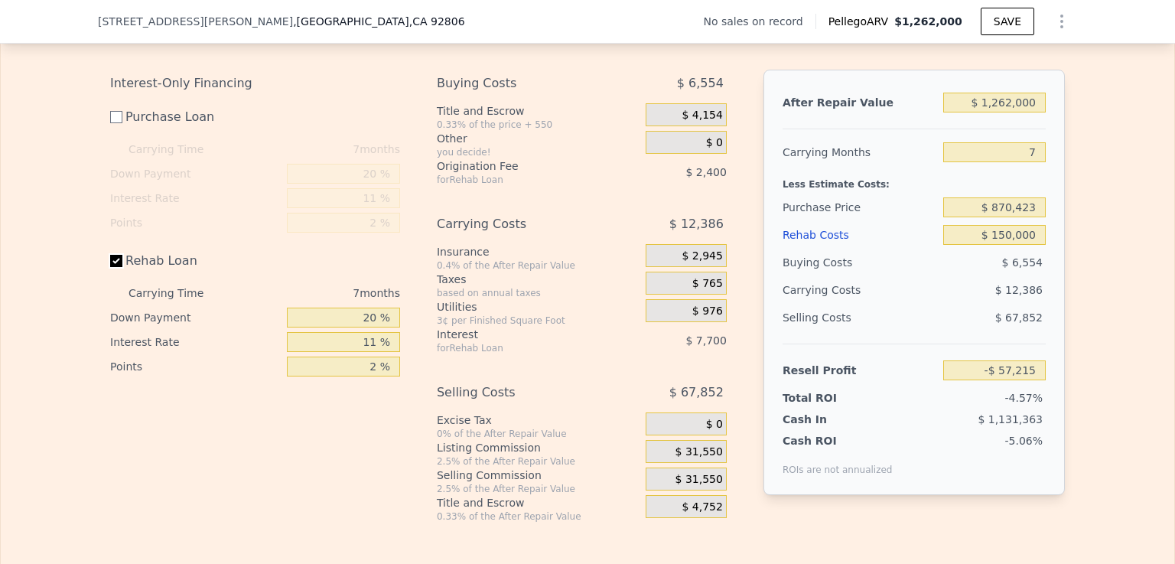
click at [110, 267] on input "Rehab Loan" at bounding box center [116, 261] width 12 height 12
checkbox input "false"
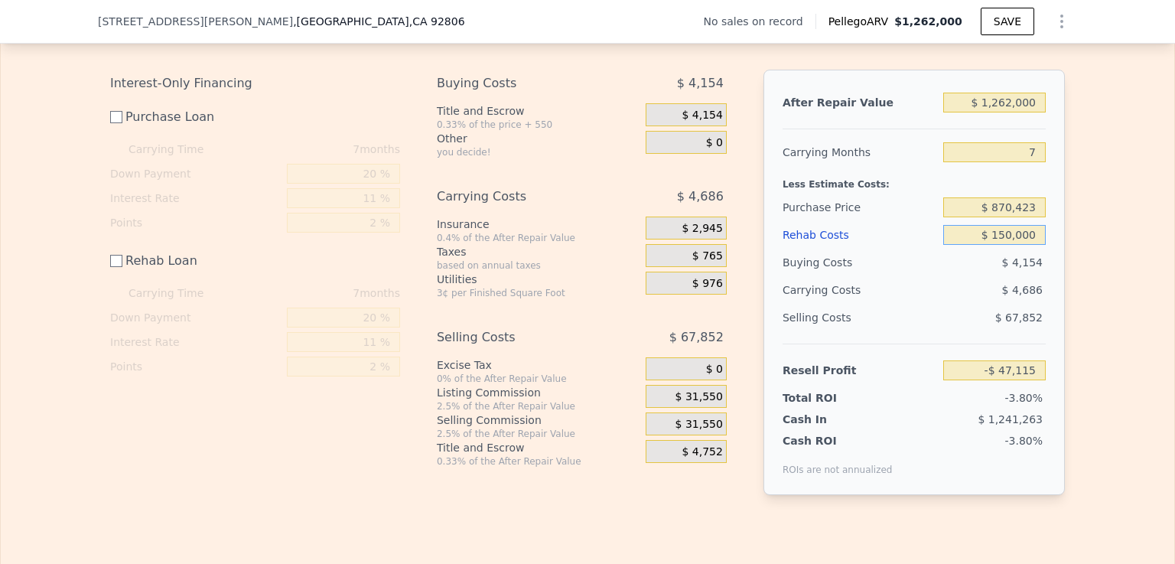
click at [961, 245] on input "$ 150,000" at bounding box center [994, 235] width 102 height 20
click at [203, 305] on div "Carrying Time" at bounding box center [177, 293] width 99 height 24
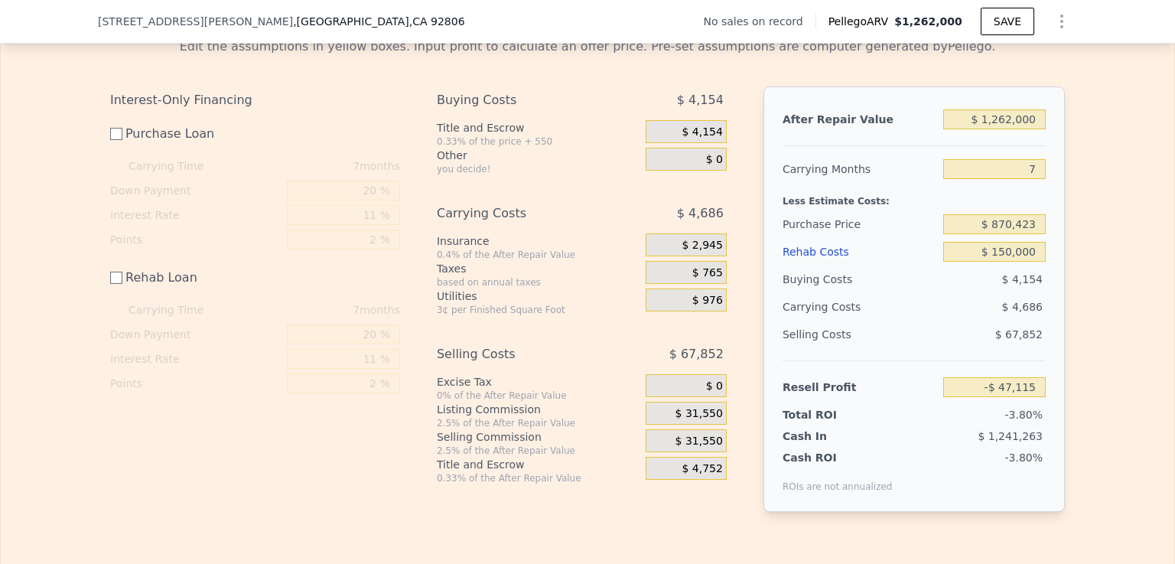
scroll to position [2209, 0]
click at [958, 236] on input "$ 870,423" at bounding box center [994, 226] width 102 height 20
click at [1039, 181] on input "7" at bounding box center [994, 171] width 102 height 20
type input "$ 165,590"
type input "6"
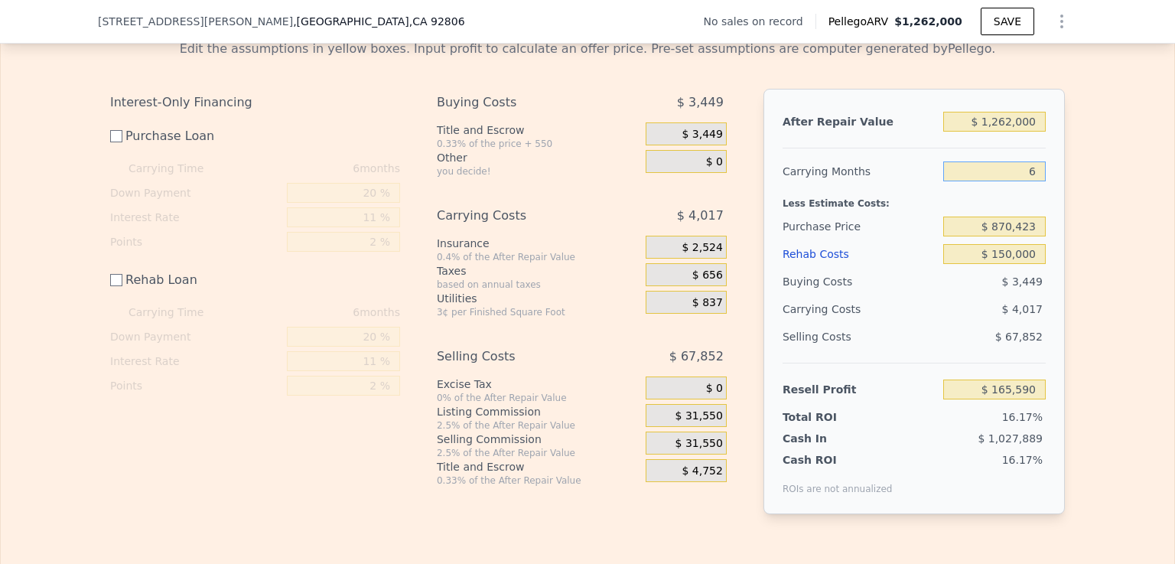
type input "$ 166,259"
type input "6"
click at [951, 264] on input "$ 150,000" at bounding box center [994, 254] width 102 height 20
click at [1091, 360] on div "Edit the assumptions in yellow boxes. Input profit to calculate an offer price.…" at bounding box center [587, 283] width 1173 height 511
